Goal: Task Accomplishment & Management: Use online tool/utility

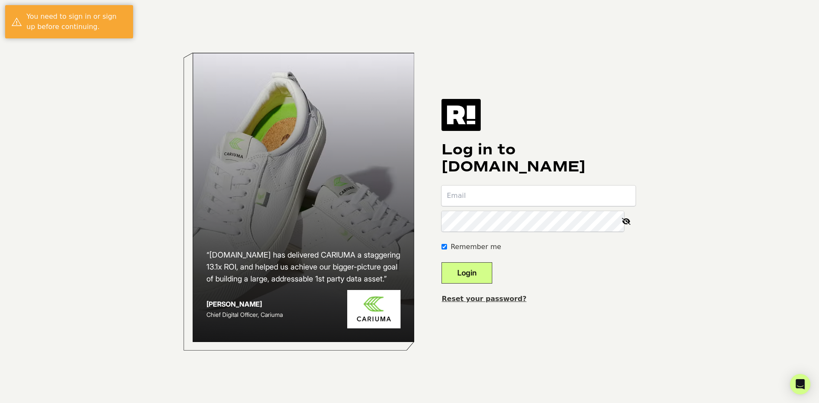
click at [507, 193] on input "email" at bounding box center [538, 195] width 194 height 20
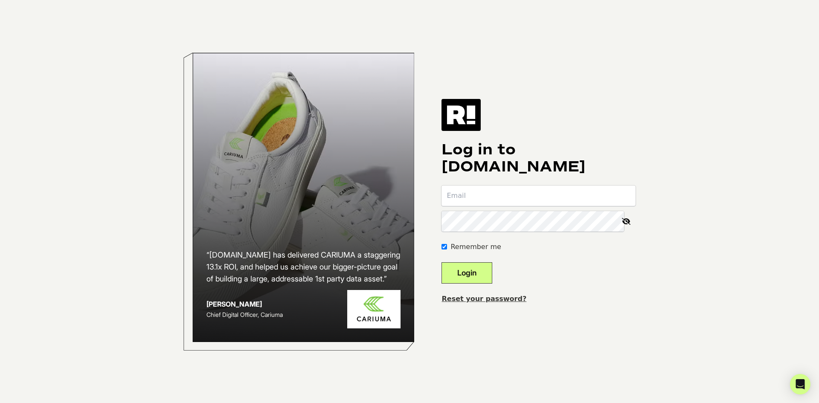
type input "[EMAIL_ADDRESS][DOMAIN_NAME]"
click at [492, 276] on button "Login" at bounding box center [466, 272] width 51 height 21
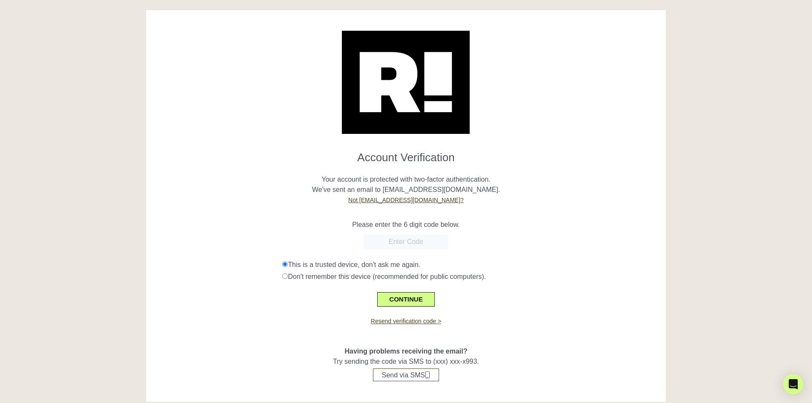
scroll to position [12, 0]
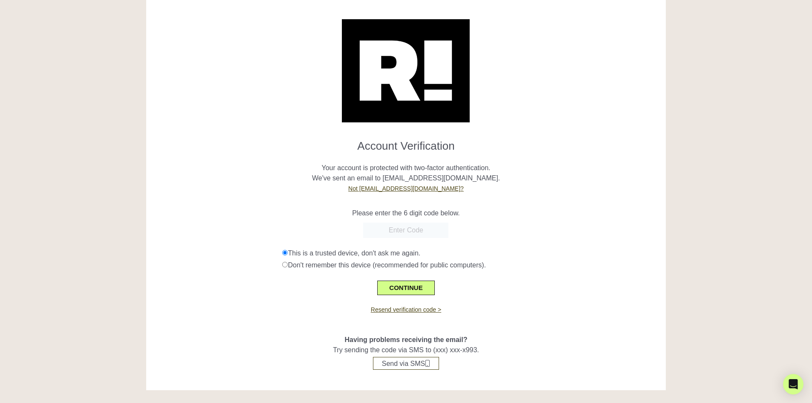
click at [410, 238] on form "Account Verification Your account is protected with two-factor authentication. …" at bounding box center [406, 214] width 507 height 162
click at [414, 228] on input "text" at bounding box center [405, 230] width 85 height 15
paste input "857783"
type input "857783"
click at [413, 286] on button "CONTINUE" at bounding box center [405, 288] width 57 height 14
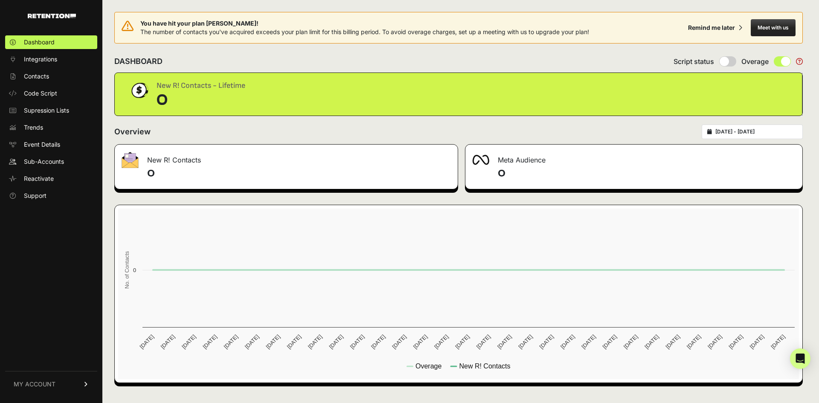
click at [85, 383] on icon at bounding box center [86, 384] width 6 height 5
click at [67, 307] on span "Account Details" at bounding box center [46, 305] width 44 height 9
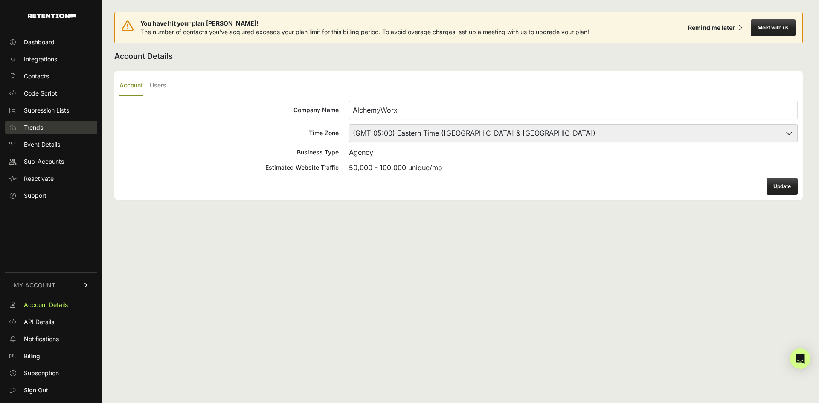
click at [47, 124] on link "Trends" at bounding box center [51, 128] width 92 height 14
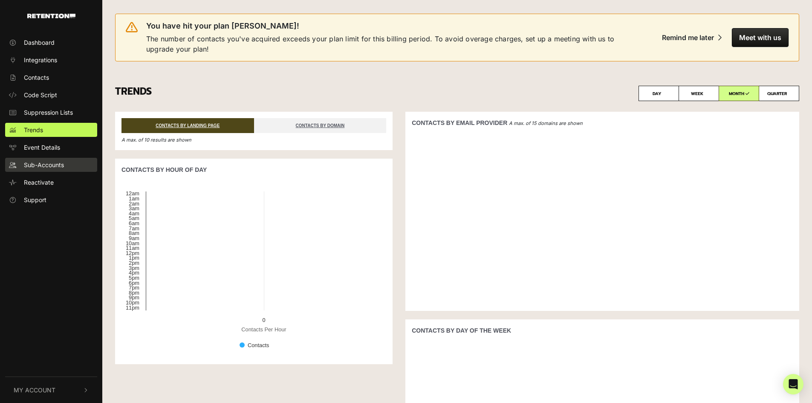
click at [64, 165] on link "Sub-Accounts" at bounding box center [51, 165] width 92 height 14
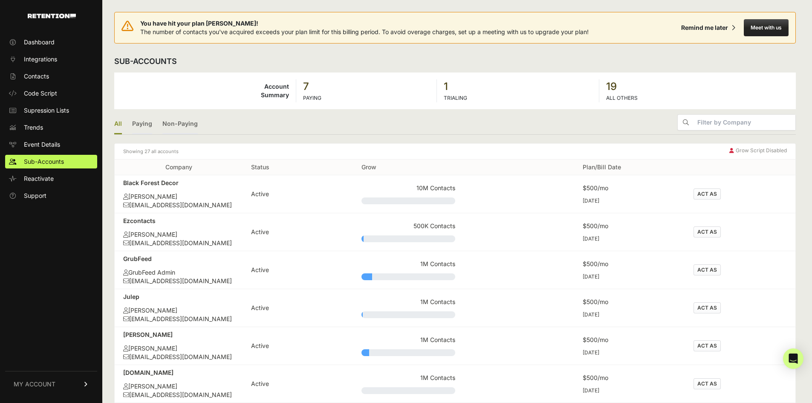
click at [168, 186] on div "Black Forest Decor" at bounding box center [178, 183] width 111 height 9
click at [162, 182] on div "Black Forest Decor" at bounding box center [178, 183] width 111 height 9
click at [712, 200] on button "ACT AS" at bounding box center [707, 193] width 27 height 11
